Goal: Task Accomplishment & Management: Manage account settings

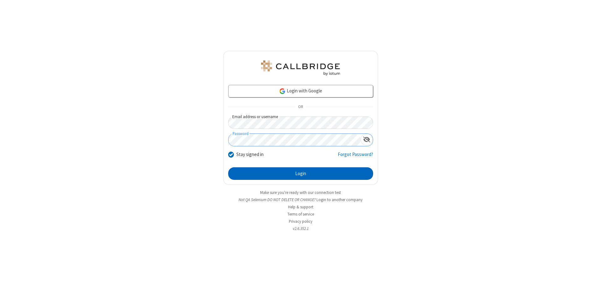
click at [301, 174] on button "Login" at bounding box center [300, 173] width 145 height 13
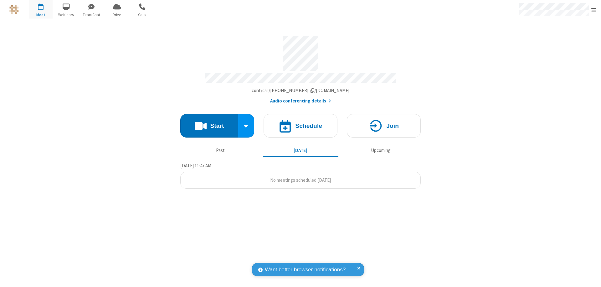
click at [594, 10] on span "Open menu" at bounding box center [594, 10] width 5 height 6
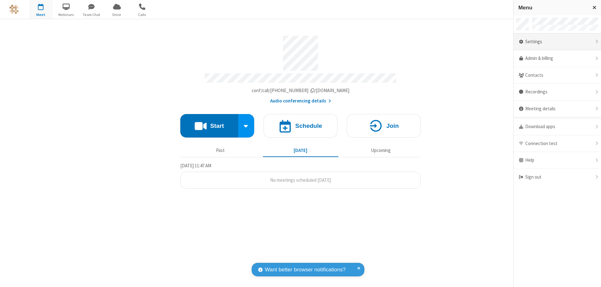
click at [558, 42] on div "Settings" at bounding box center [557, 42] width 87 height 17
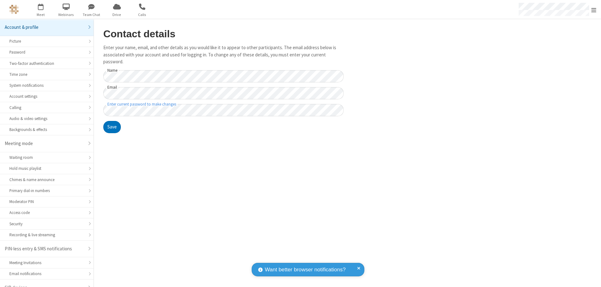
scroll to position [9, 0]
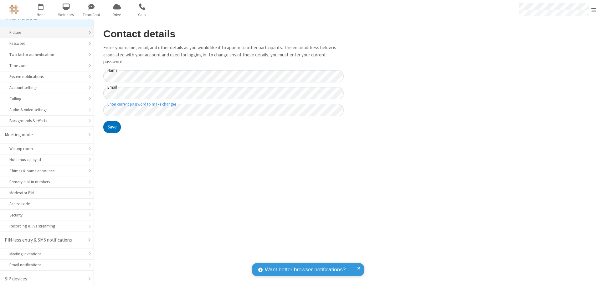
click at [44, 33] on div "Picture" at bounding box center [46, 32] width 75 height 6
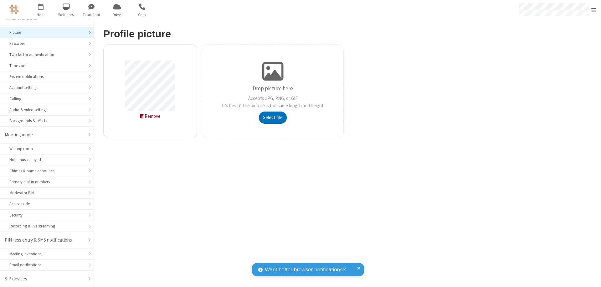
type input "C:\fakepath\avatar_image_test_2.jpg"
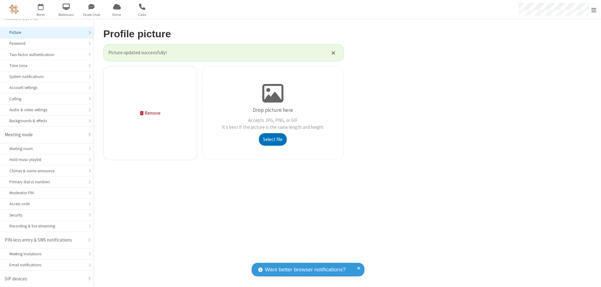
click at [594, 10] on span "Open menu" at bounding box center [594, 10] width 5 height 6
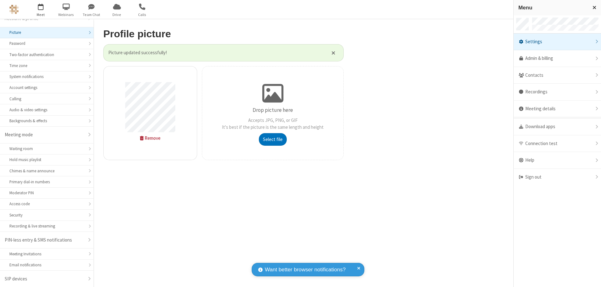
click at [41, 9] on span "button" at bounding box center [40, 6] width 23 height 11
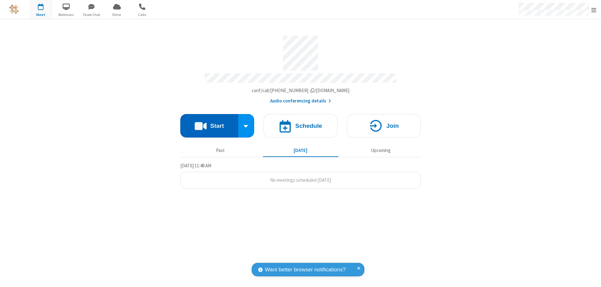
click at [209, 123] on button "Start" at bounding box center [209, 125] width 58 height 23
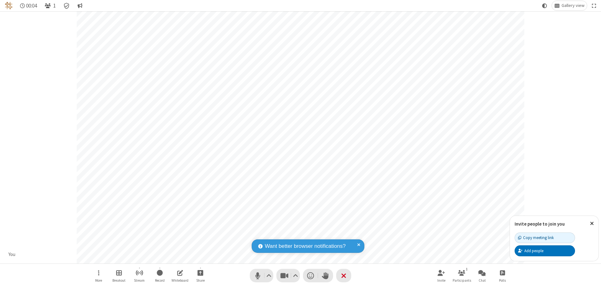
click at [49, 6] on span "Open participant list" at bounding box center [48, 6] width 6 height 6
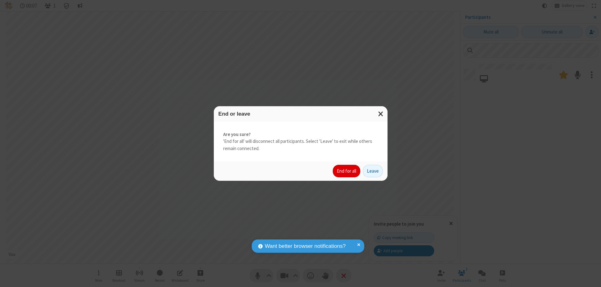
click at [347, 171] on button "End for all" at bounding box center [347, 171] width 28 height 13
